Goal: Task Accomplishment & Management: Use online tool/utility

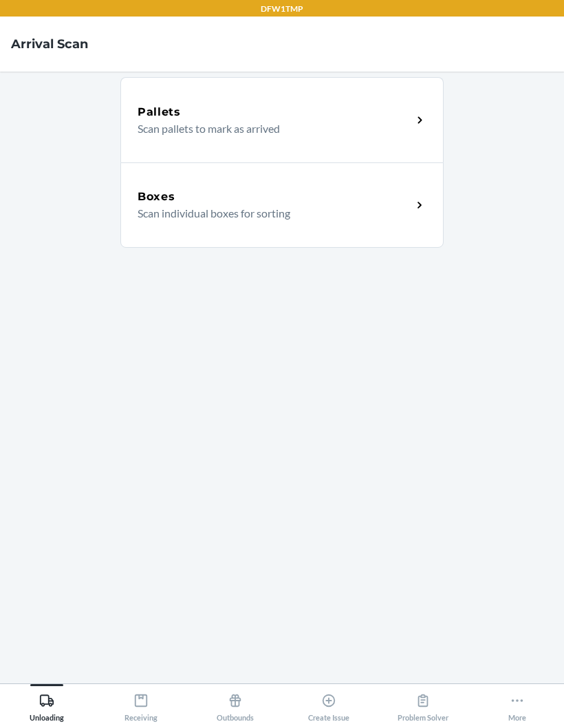
click at [256, 199] on div "Boxes" at bounding box center [275, 196] width 274 height 17
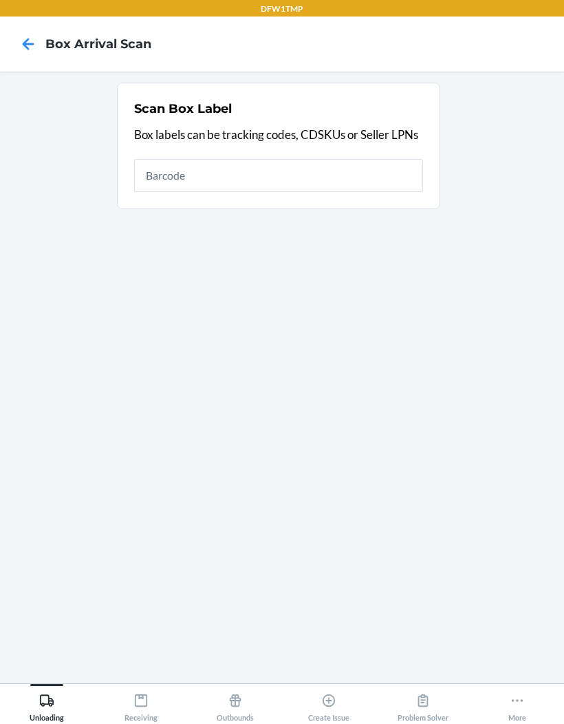
scroll to position [56, 0]
click at [148, 694] on icon at bounding box center [140, 700] width 15 height 15
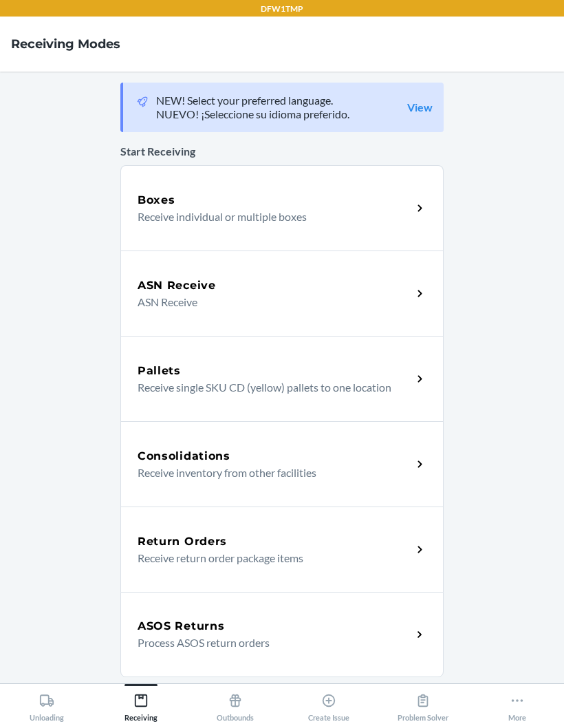
click at [270, 208] on p "Receive individual or multiple boxes" at bounding box center [269, 216] width 263 height 17
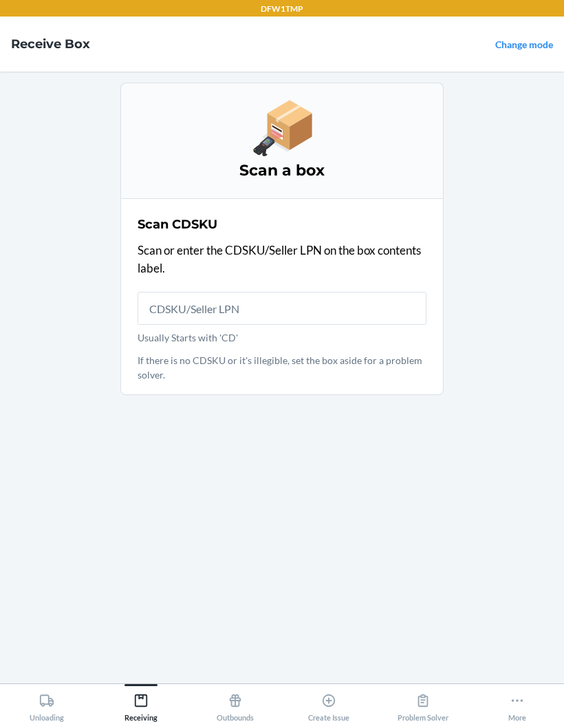
click at [309, 292] on input "Usually Starts with 'CD'" at bounding box center [282, 308] width 289 height 33
click at [332, 292] on input "Usually Starts with 'CD'" at bounding box center [282, 308] width 289 height 33
click at [305, 292] on input "Usually Starts with 'CD'" at bounding box center [282, 308] width 289 height 33
click at [54, 403] on main "Scan a box Scan CDSKU Scan or enter the CDSKU/Seller LPN on the box contents la…" at bounding box center [282, 378] width 564 height 612
click at [246, 241] on p "Scan or enter the CDSKU/Seller LPN on the box contents label." at bounding box center [282, 258] width 289 height 35
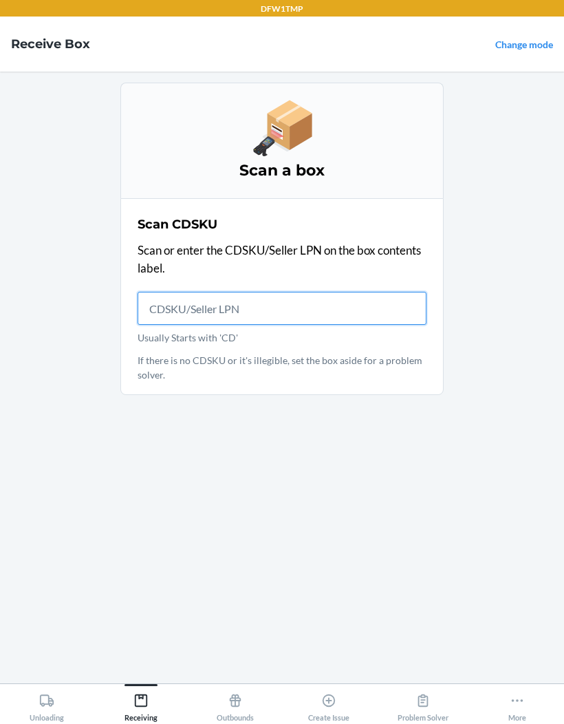
click at [244, 292] on input "Usually Starts with 'CD'" at bounding box center [282, 308] width 289 height 33
type input "CDLF7G62AHZ"
click at [322, 292] on input "CDLF7G62AHZ" at bounding box center [282, 308] width 289 height 33
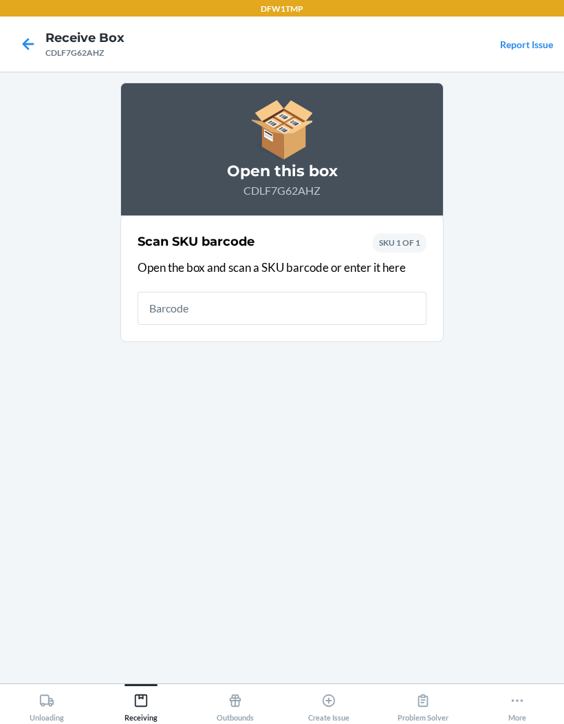
click at [226, 292] on input "text" at bounding box center [282, 308] width 289 height 33
click at [283, 292] on input "767637457873" at bounding box center [282, 308] width 289 height 33
click at [292, 292] on input "767637457873" at bounding box center [282, 308] width 289 height 33
type input "767637457873"
click at [273, 387] on div "Open this box CDLF7G62AHZ Scan SKU barcode Open the box and scan a SKU barcode …" at bounding box center [281, 377] width 323 height 589
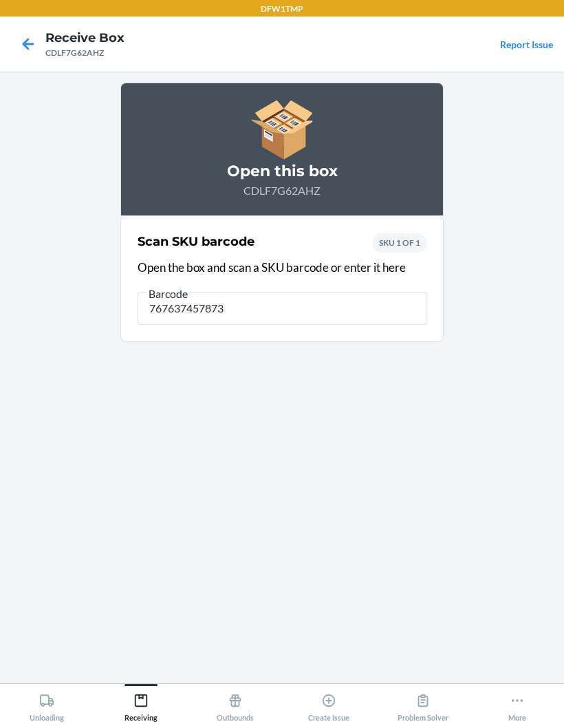
click at [266, 289] on div "Open this box CDLF7G62AHZ Scan SKU barcode Open the box and scan a SKU barcode …" at bounding box center [281, 377] width 323 height 589
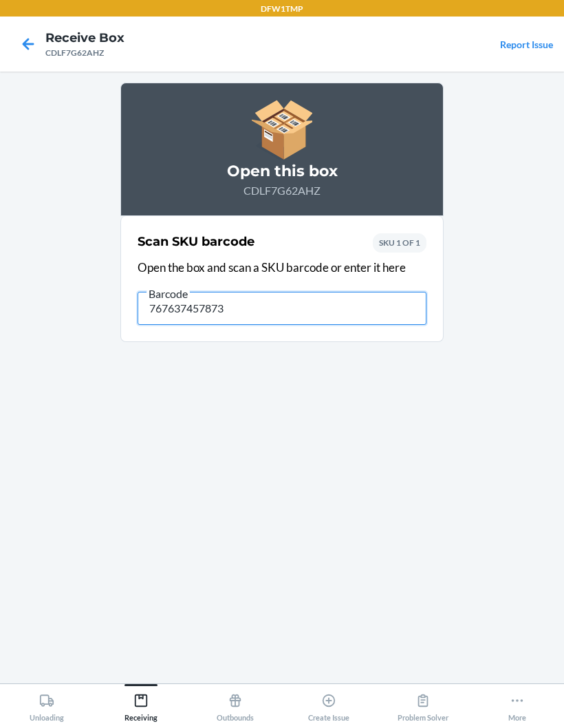
click at [274, 292] on input "767637457873" at bounding box center [282, 308] width 289 height 33
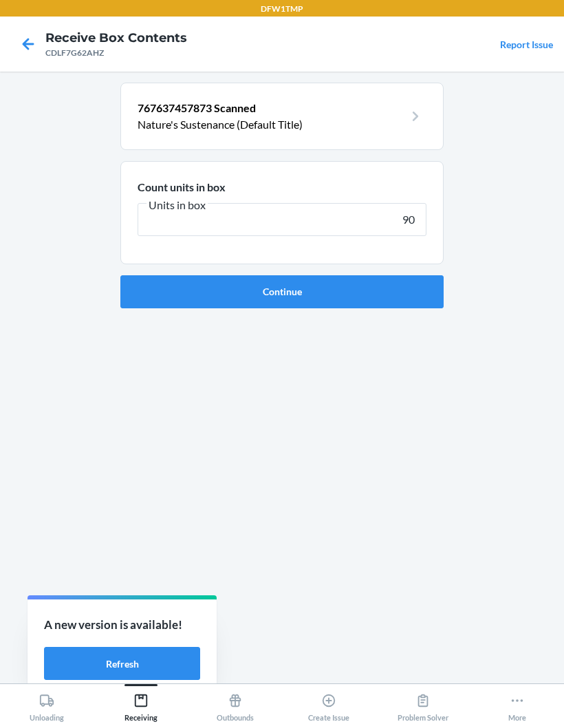
click at [282, 275] on button "Continue" at bounding box center [281, 291] width 323 height 33
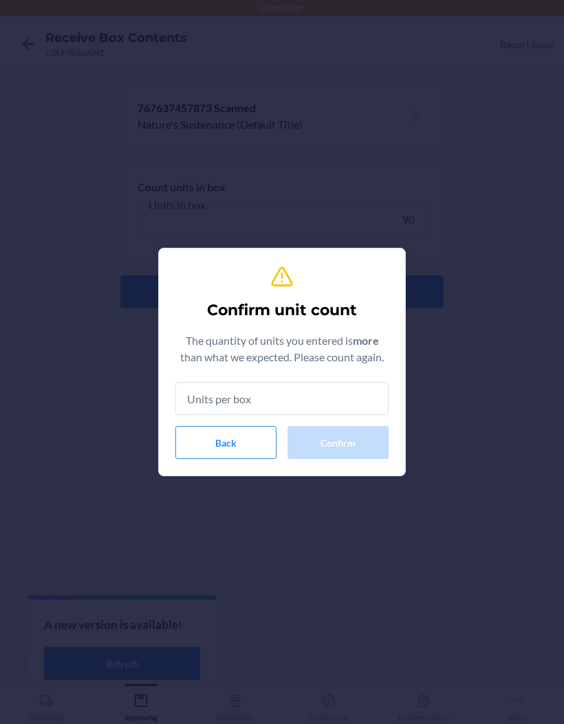
click at [246, 429] on button "Back" at bounding box center [225, 442] width 101 height 33
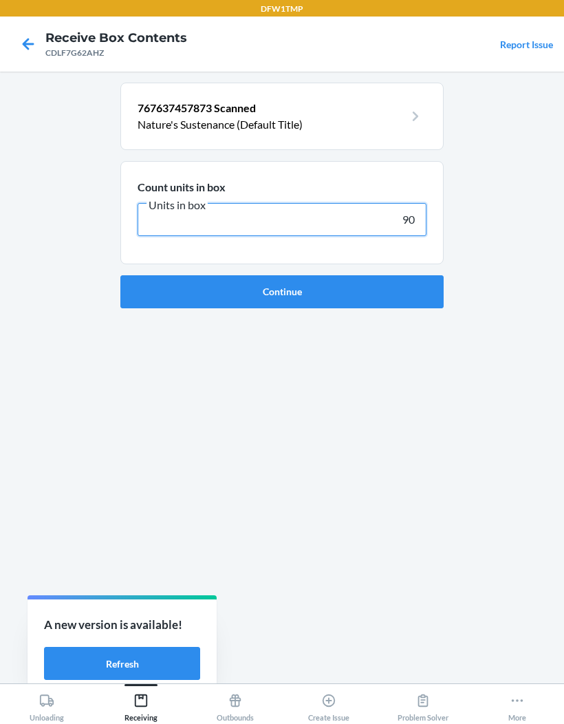
click at [293, 203] on input "90" at bounding box center [282, 219] width 289 height 33
click at [418, 203] on input "90" at bounding box center [282, 219] width 289 height 33
type input "9"
click at [282, 275] on button "Continue" at bounding box center [281, 291] width 323 height 33
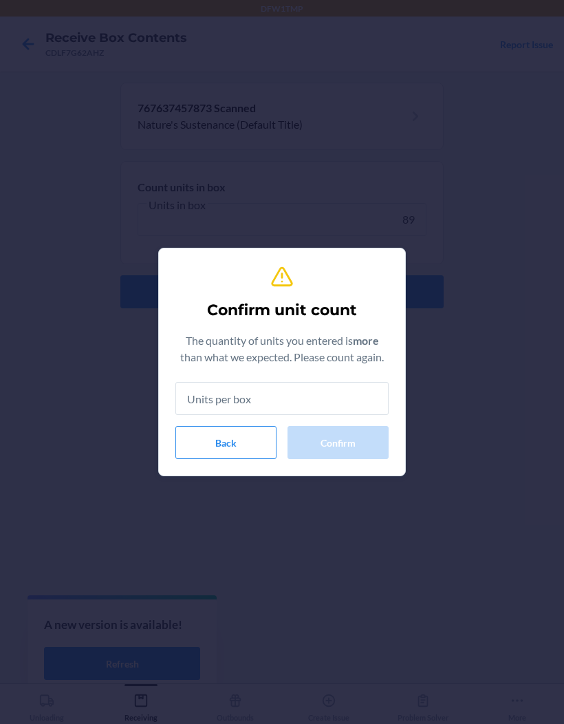
click at [250, 428] on button "Back" at bounding box center [225, 442] width 101 height 33
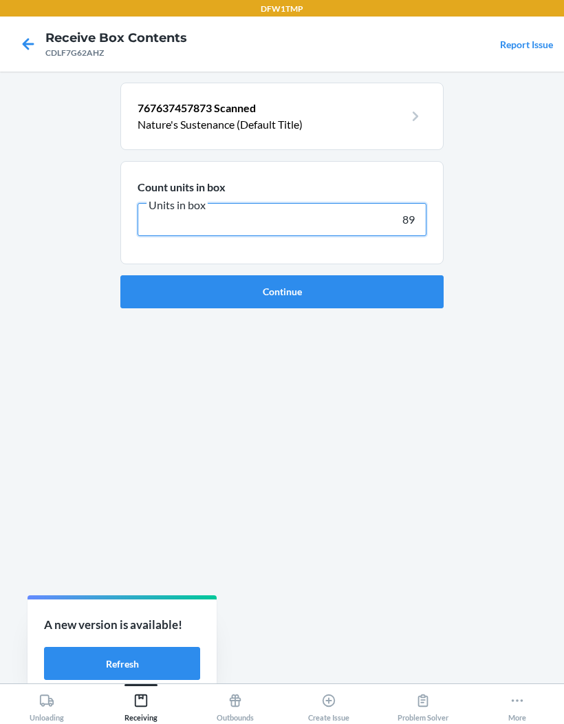
click at [416, 203] on input "89" at bounding box center [282, 219] width 289 height 33
click at [417, 203] on input "89" at bounding box center [282, 219] width 289 height 33
type input "88"
click at [282, 275] on button "Continue" at bounding box center [281, 291] width 323 height 33
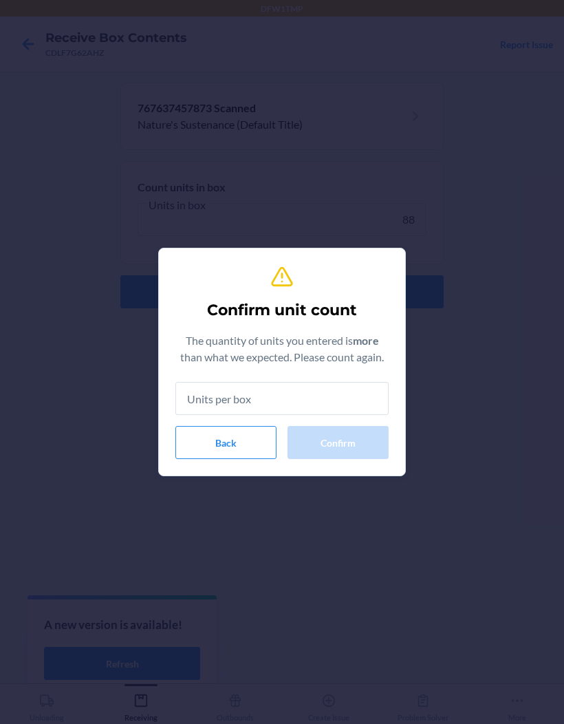
click at [231, 434] on button "Back" at bounding box center [225, 442] width 101 height 33
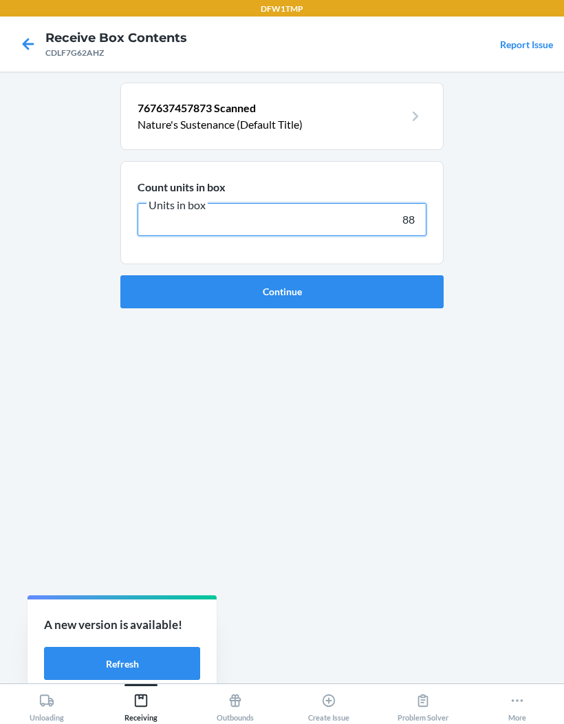
click at [402, 203] on input "88" at bounding box center [282, 219] width 289 height 33
click at [376, 275] on button "Continue" at bounding box center [281, 291] width 323 height 33
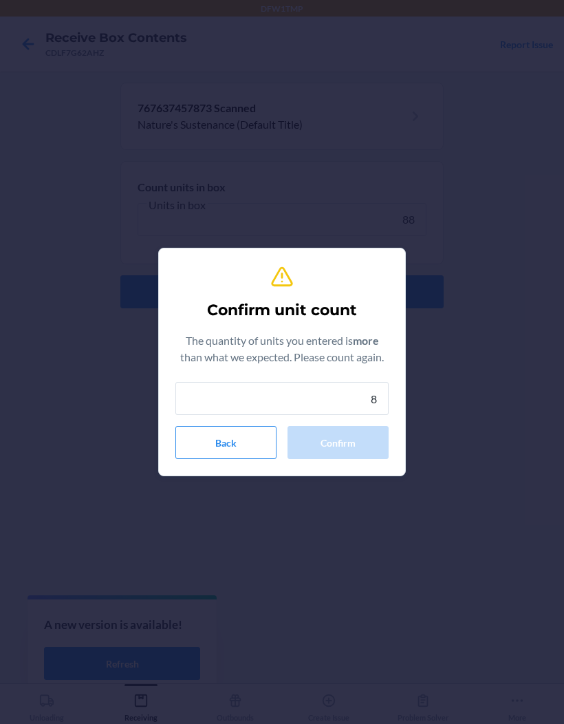
type input "88"
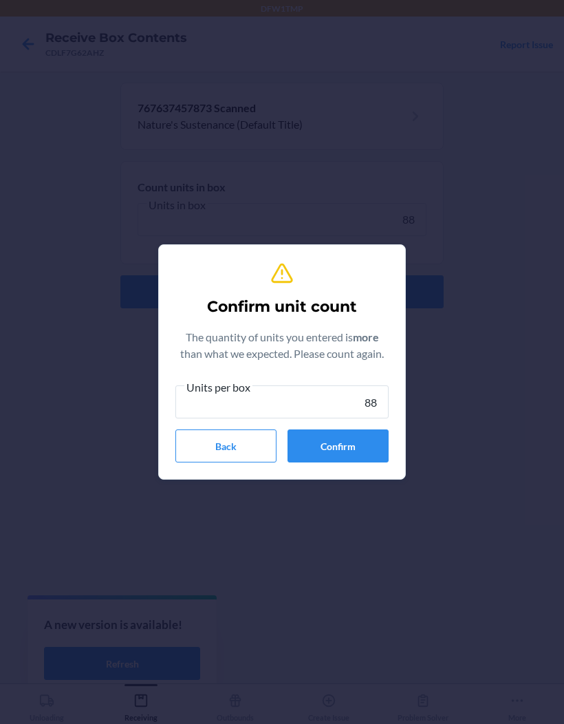
click at [349, 432] on button "Confirm" at bounding box center [338, 445] width 101 height 33
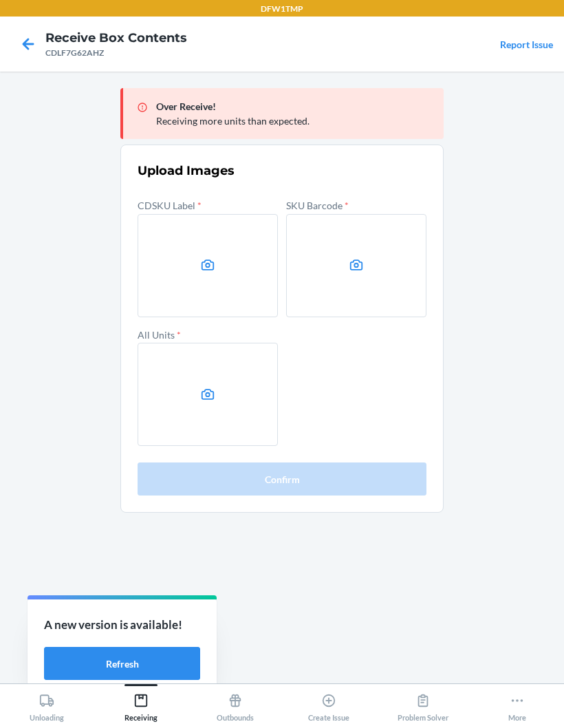
click at [194, 214] on label at bounding box center [208, 265] width 140 height 103
click at [0, 0] on input "file" at bounding box center [0, 0] width 0 height 0
click at [351, 214] on label at bounding box center [356, 265] width 140 height 103
click at [0, 0] on input "file" at bounding box center [0, 0] width 0 height 0
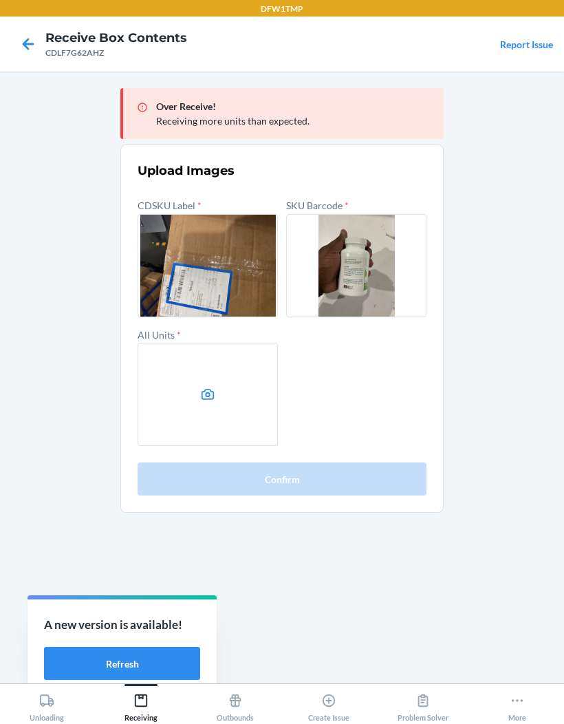
click at [204, 389] on icon at bounding box center [208, 394] width 13 height 11
click at [0, 0] on input "file" at bounding box center [0, 0] width 0 height 0
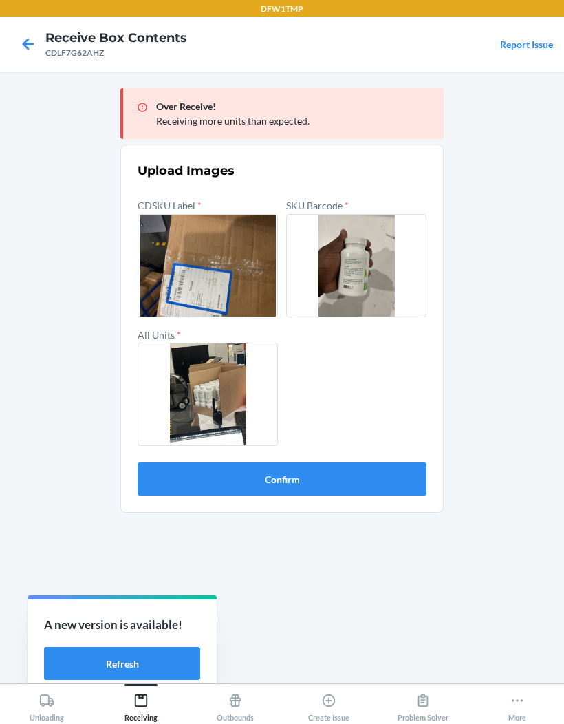
click at [345, 462] on button "Confirm" at bounding box center [282, 478] width 289 height 33
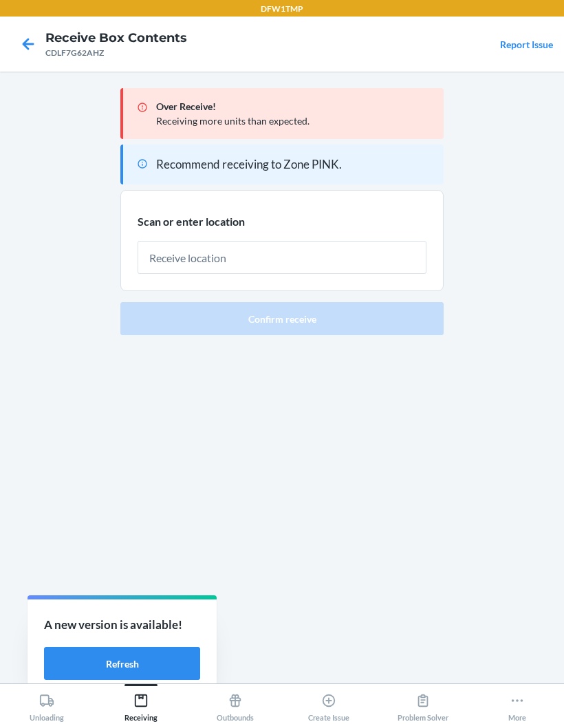
click at [337, 241] on input "text" at bounding box center [282, 257] width 289 height 33
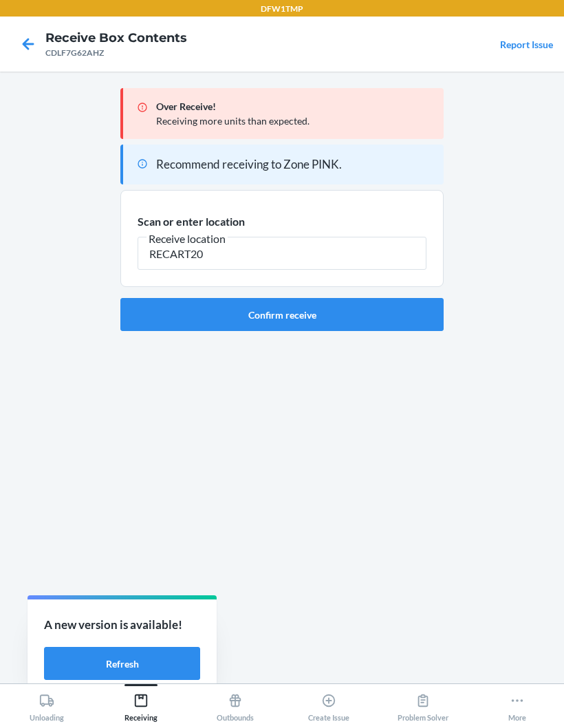
type input "RECART20"
click at [380, 298] on button "Confirm receive" at bounding box center [281, 314] width 323 height 33
